Goal: Task Accomplishment & Management: Manage account settings

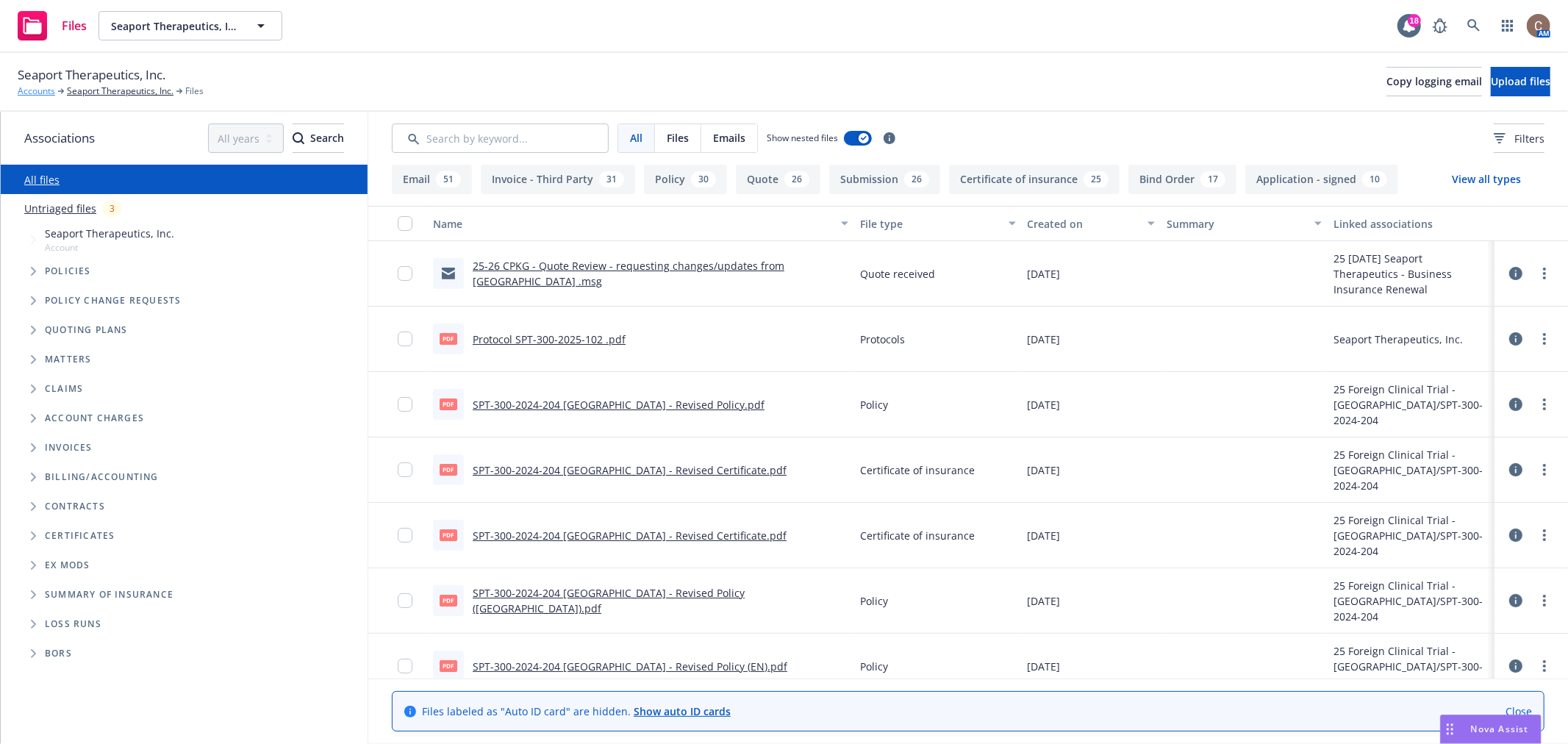
click at [39, 90] on link "Accounts" at bounding box center [36, 91] width 38 height 14
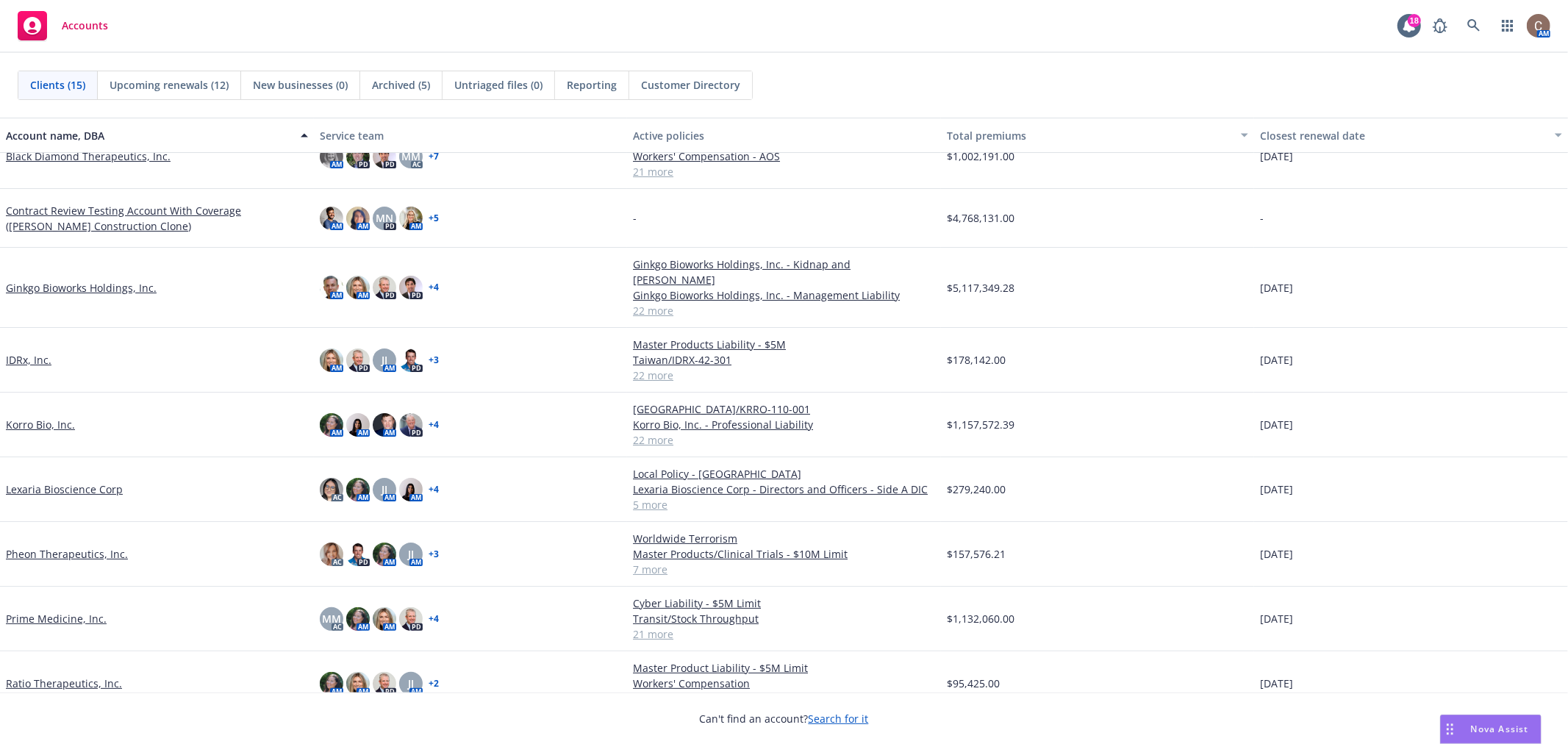
scroll to position [75, 0]
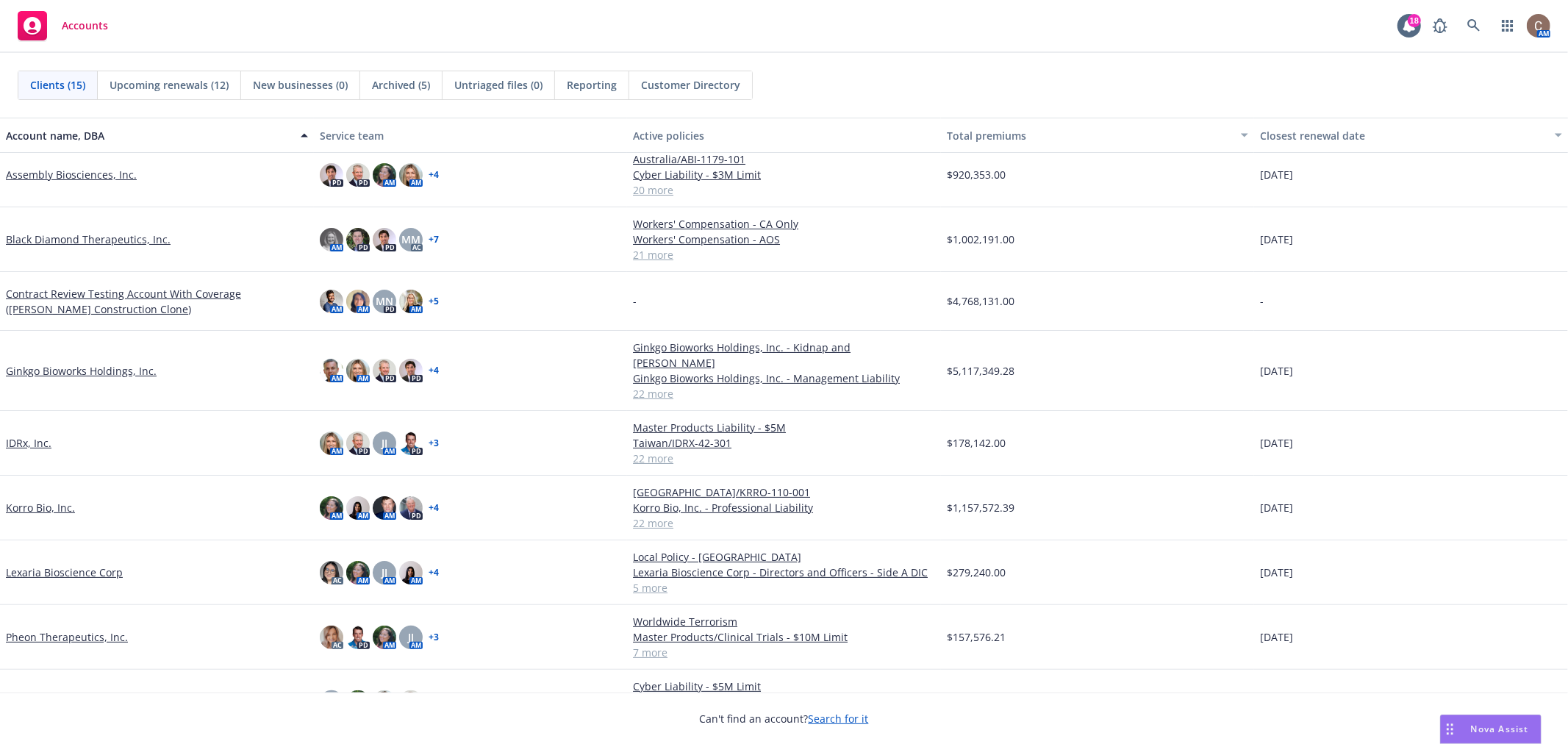
click at [55, 367] on link "Ginkgo Bioworks Holdings, Inc." at bounding box center [81, 370] width 150 height 15
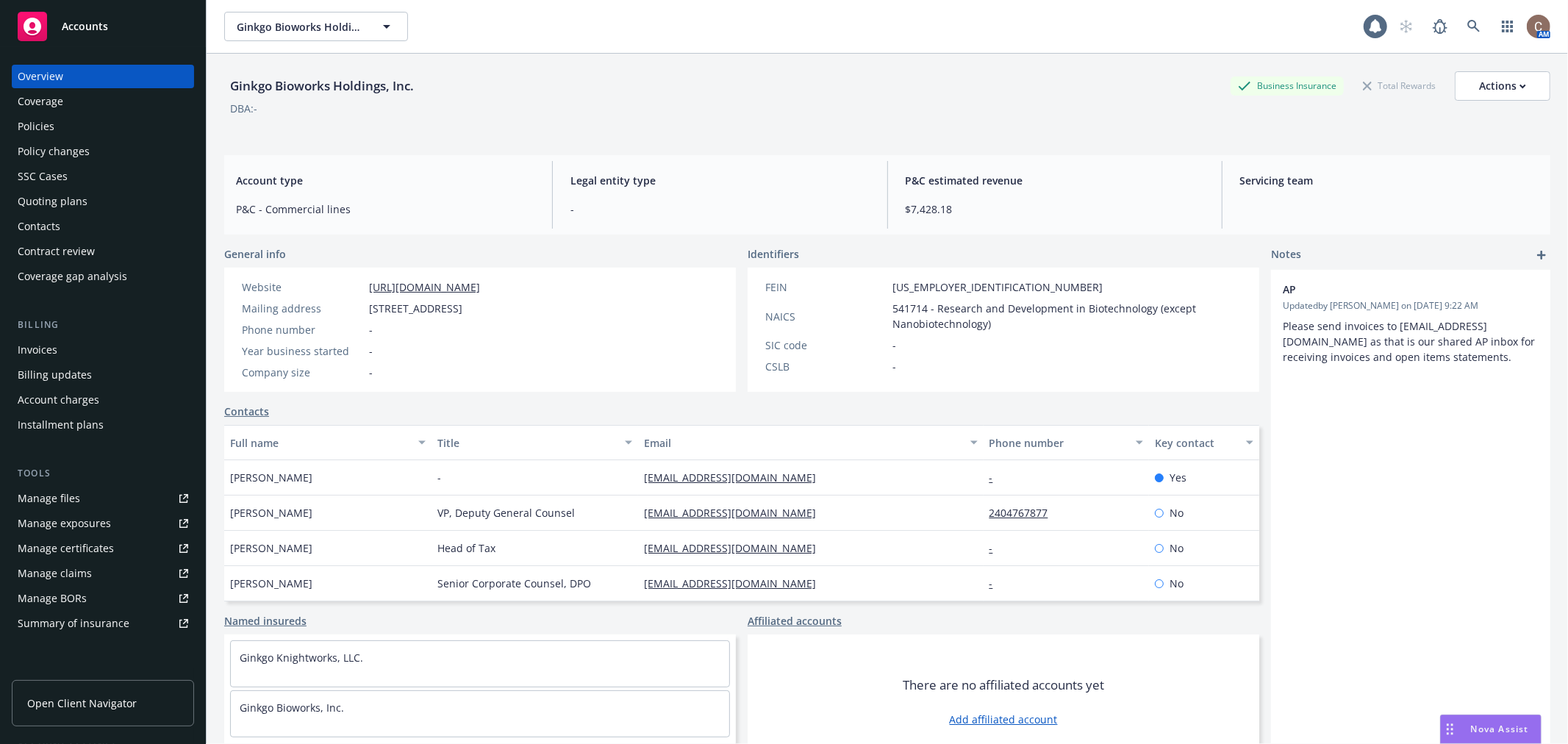
click at [27, 116] on div "Policies" at bounding box center [36, 126] width 37 height 23
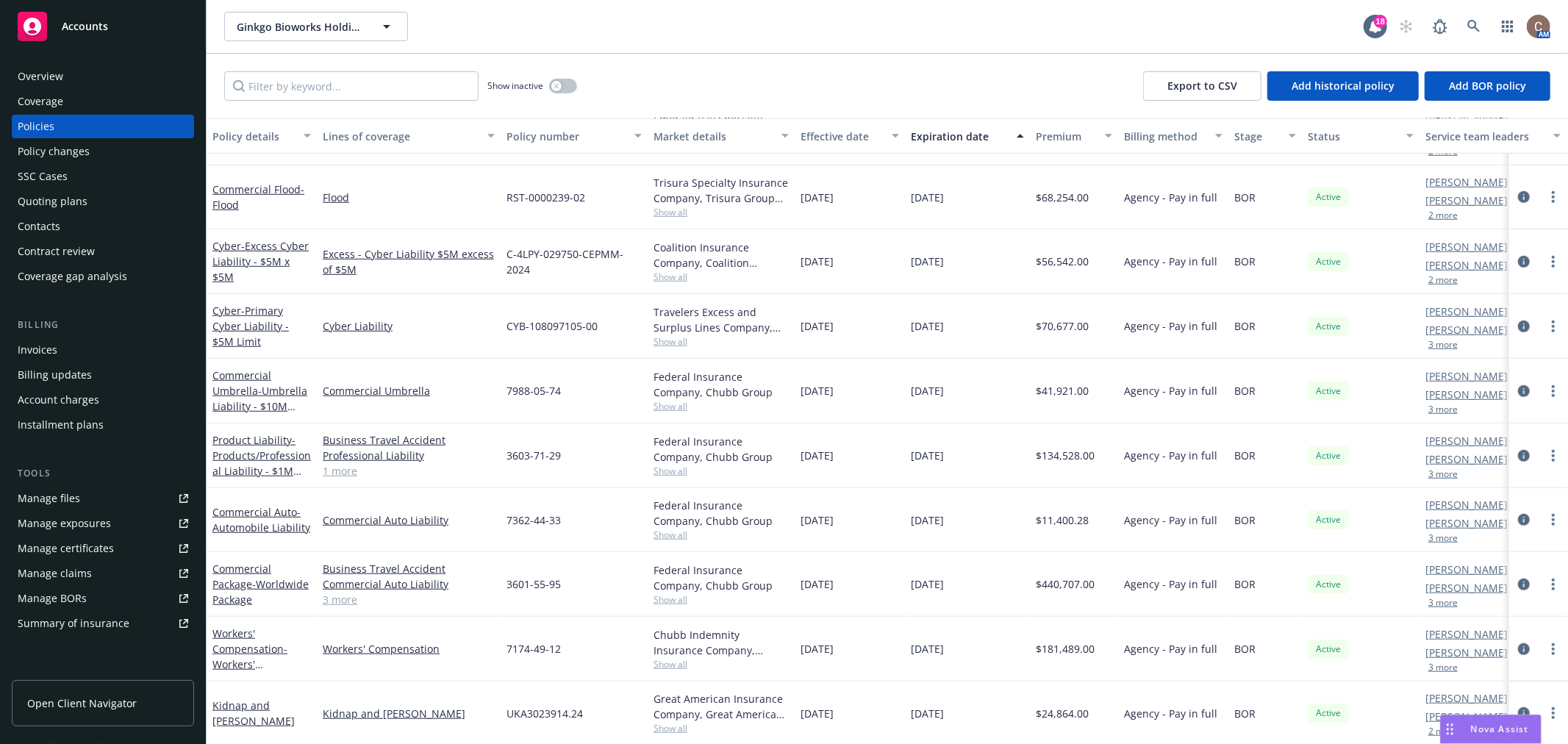
scroll to position [891, 0]
click at [237, 578] on span "- Worldwide Package" at bounding box center [260, 590] width 96 height 29
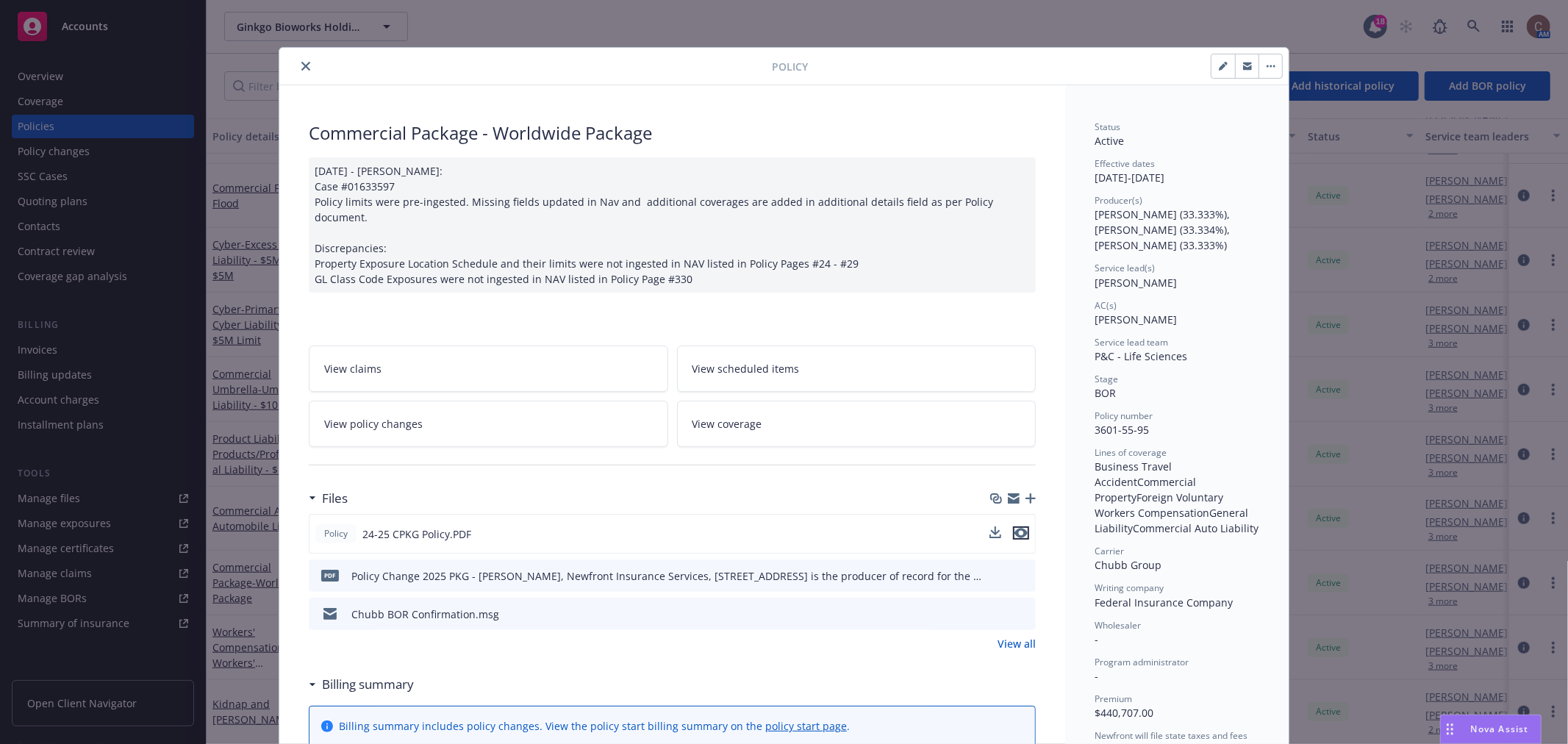
click at [1015, 528] on icon "preview file" at bounding box center [1021, 533] width 14 height 11
click at [302, 60] on button "close" at bounding box center [305, 66] width 17 height 17
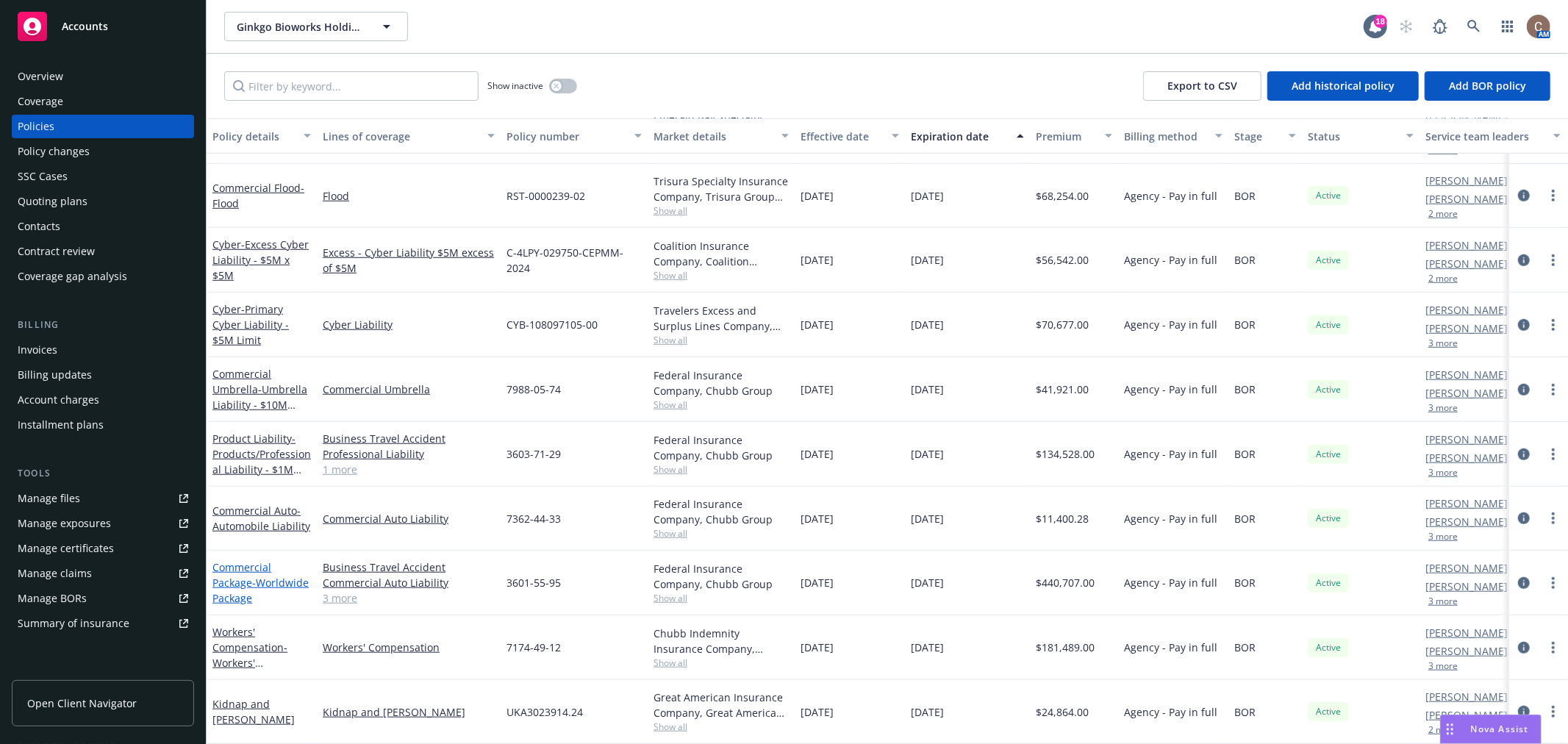
click at [231, 581] on span "- Worldwide Package" at bounding box center [260, 590] width 96 height 29
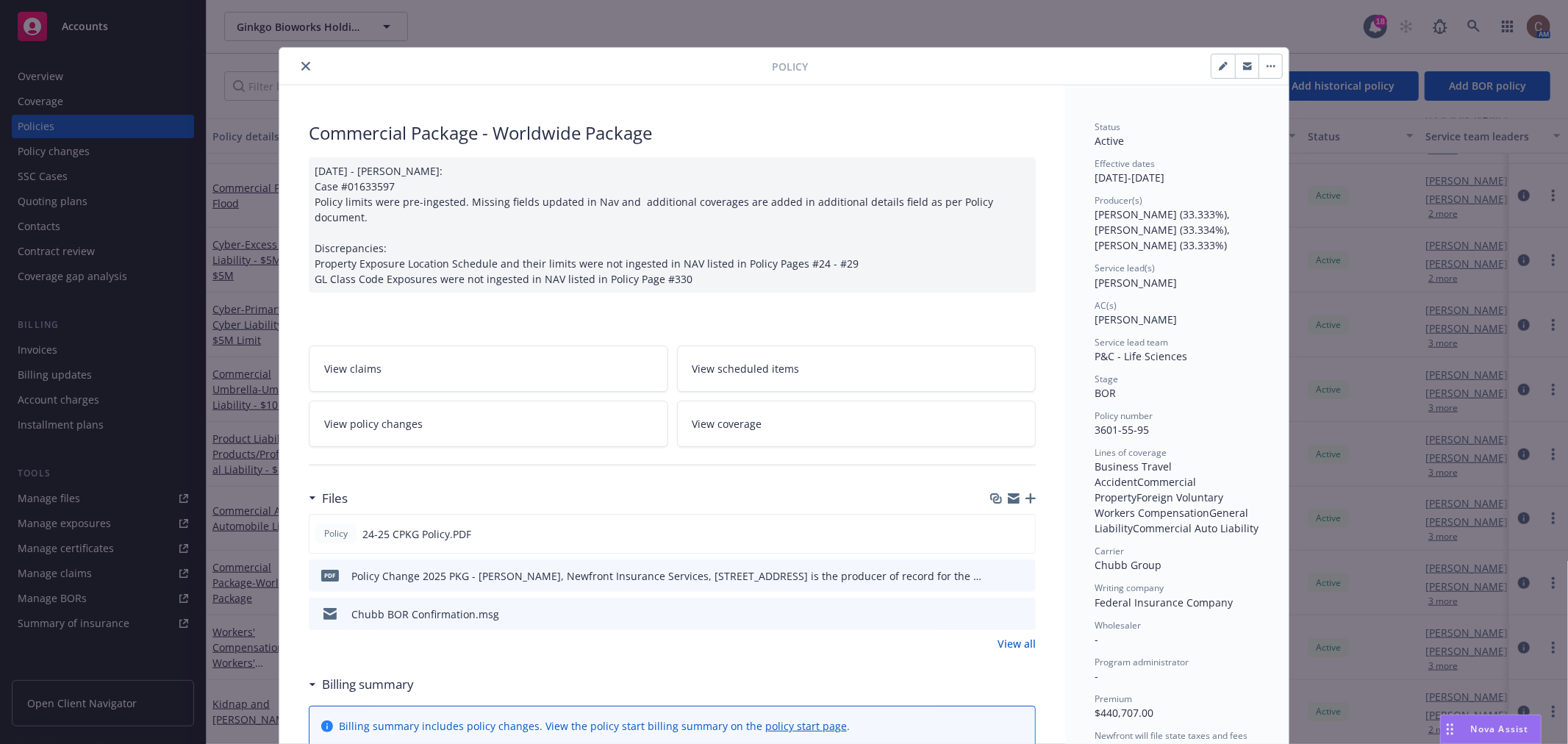
scroll to position [82, 0]
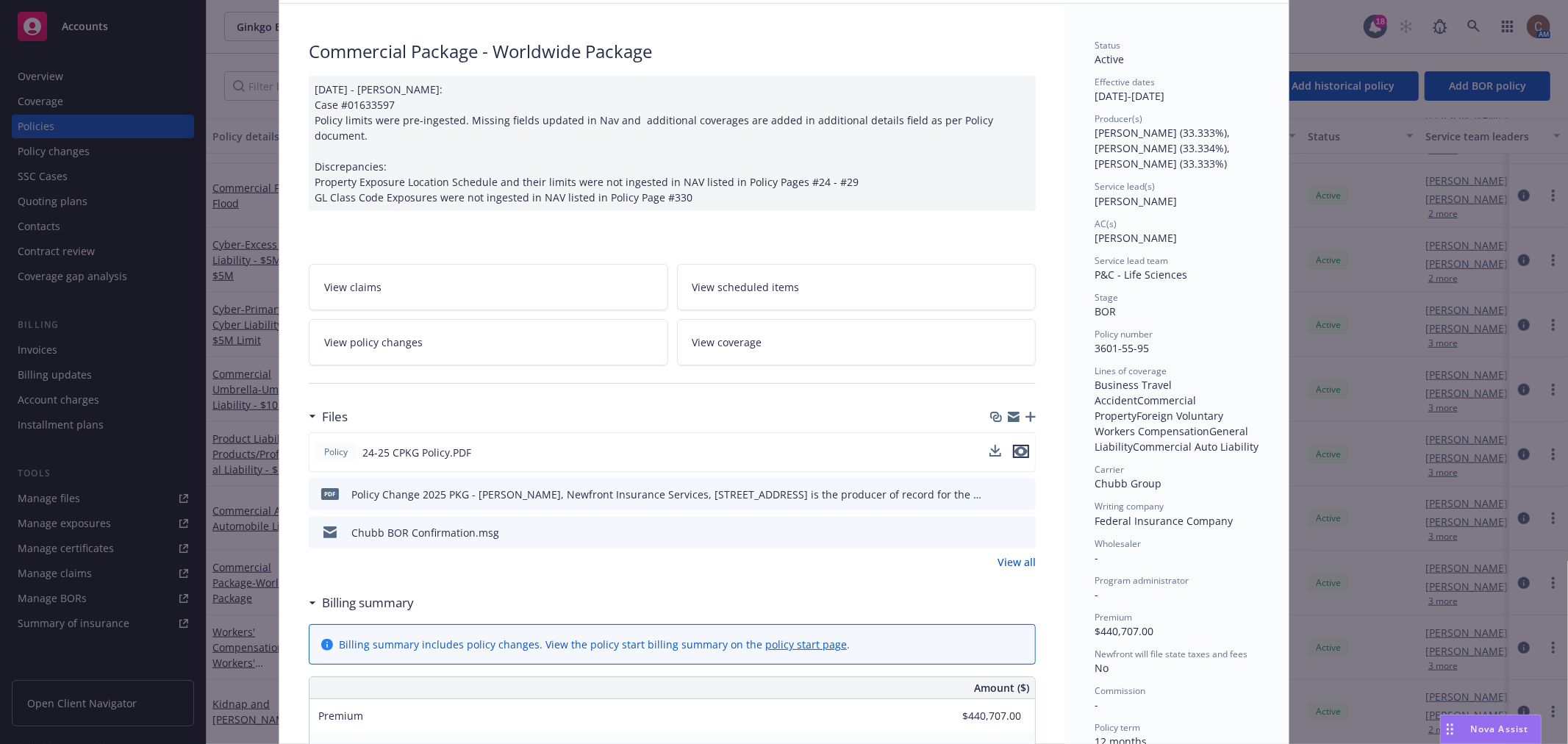
click at [1019, 446] on icon "preview file" at bounding box center [1021, 451] width 14 height 11
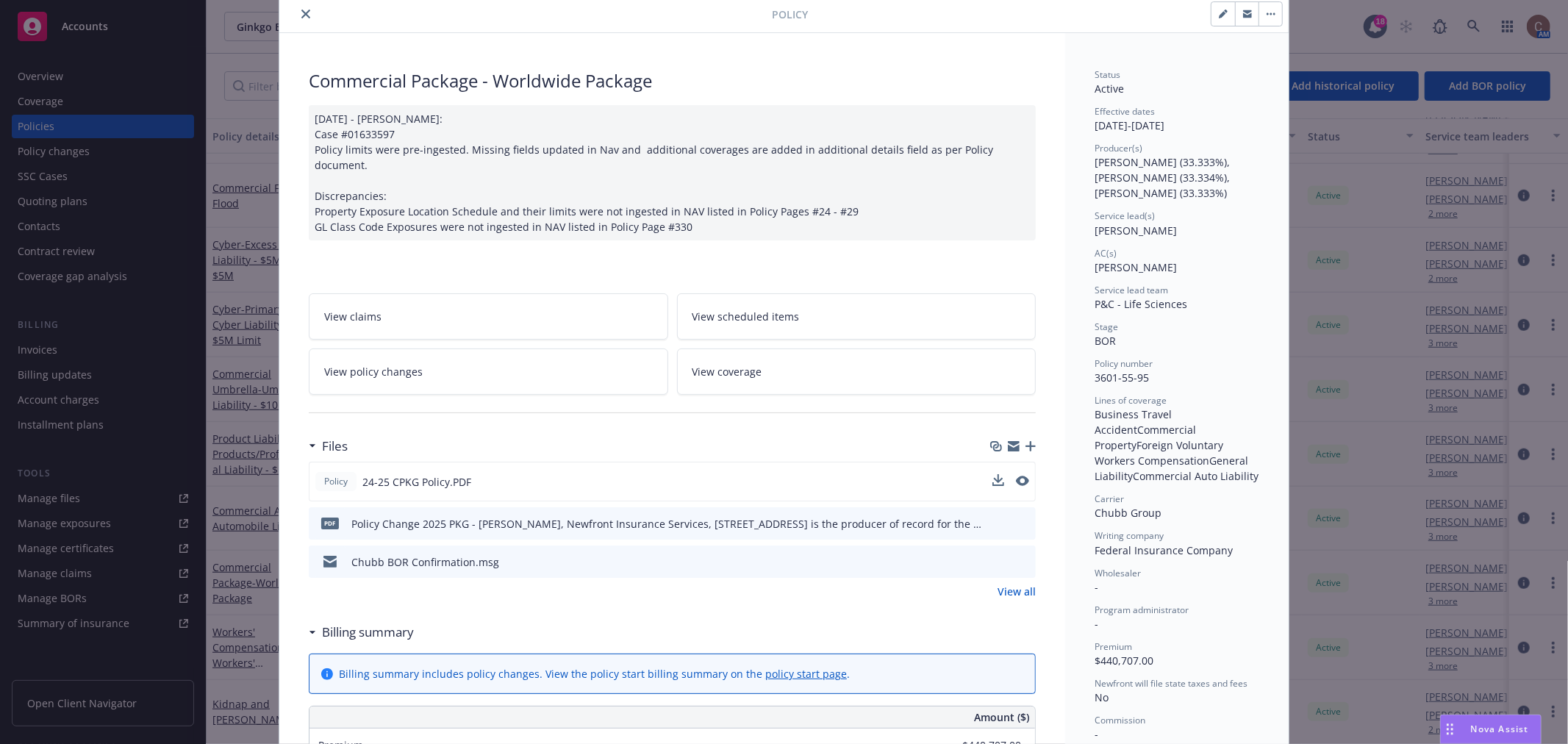
scroll to position [0, 0]
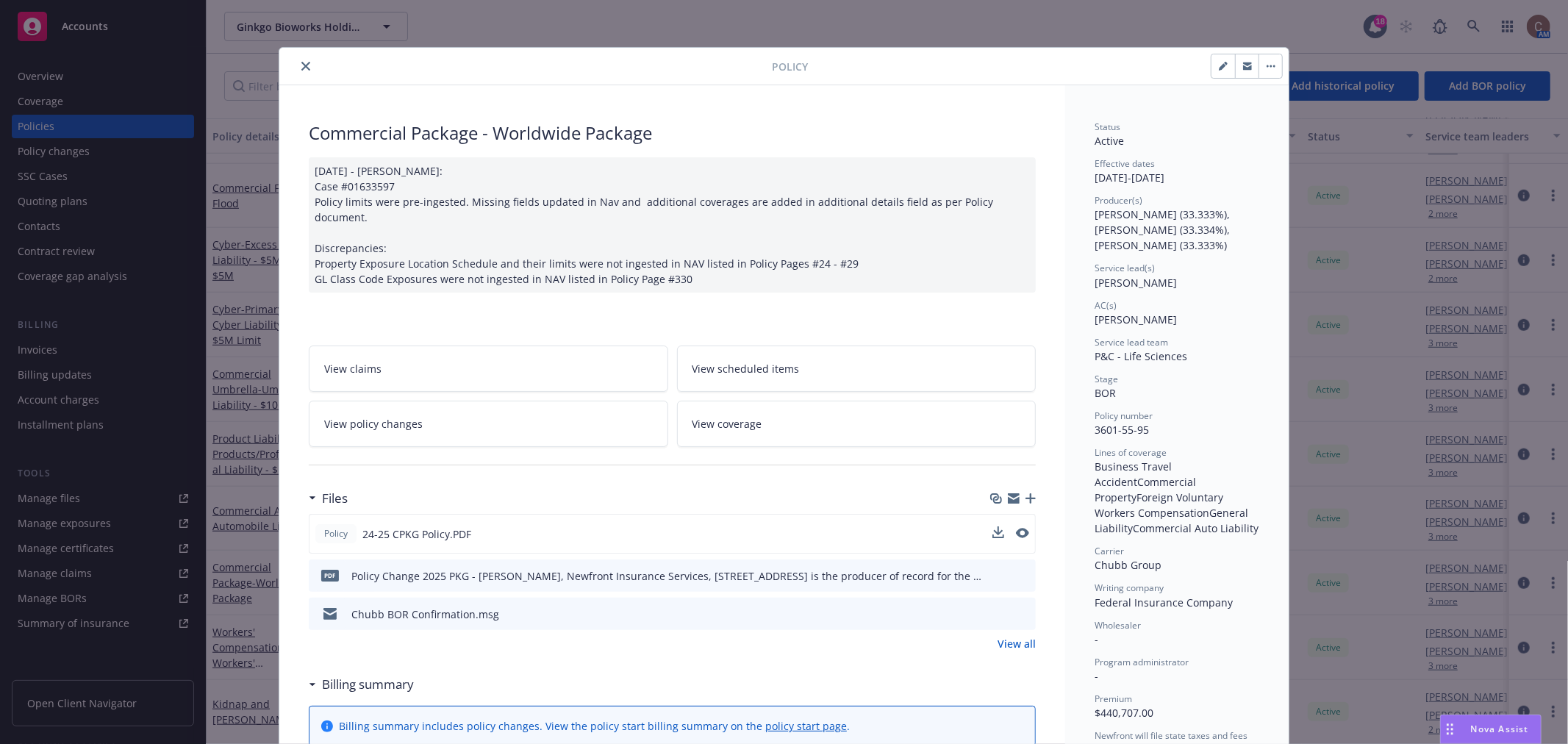
click at [302, 62] on icon "close" at bounding box center [306, 67] width 9 height 9
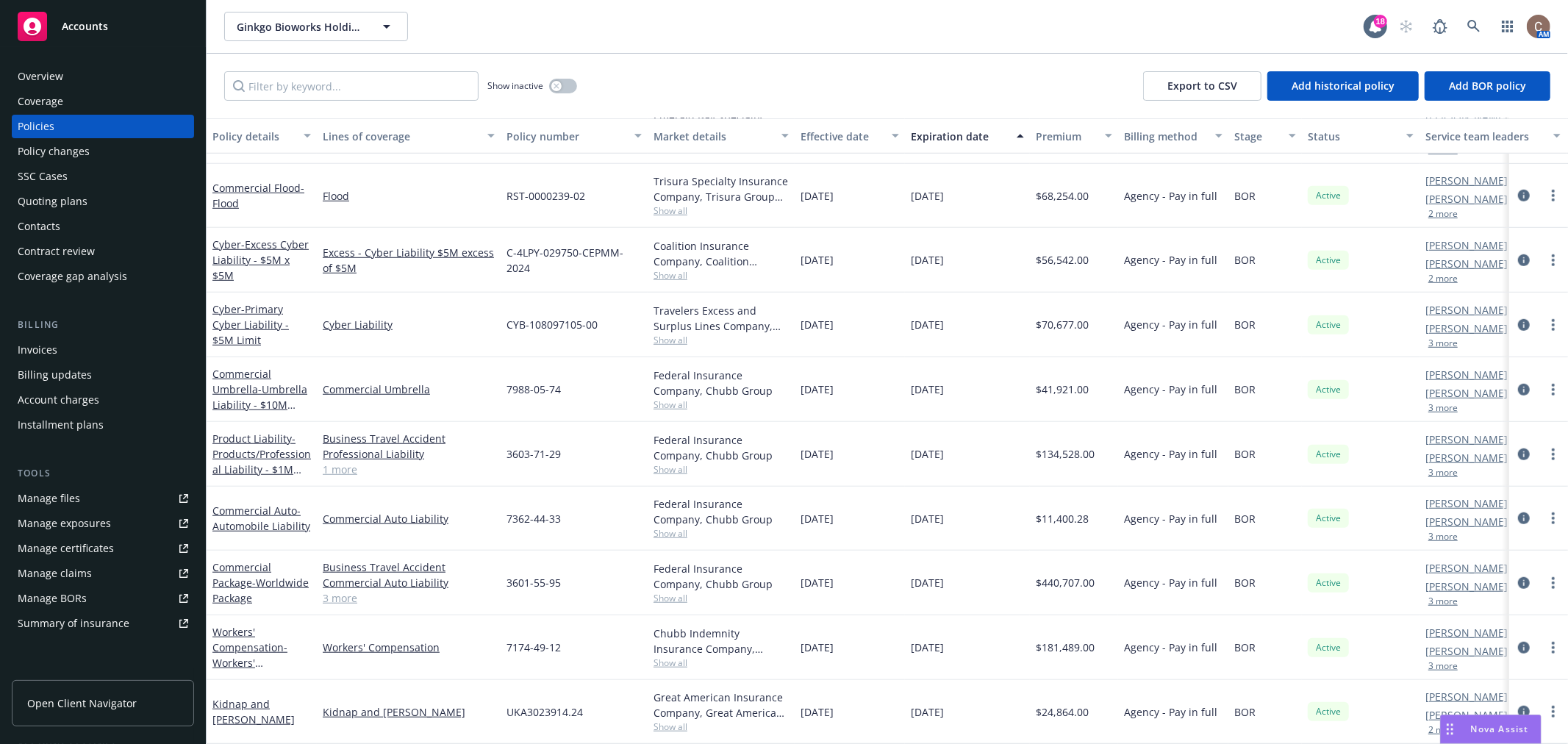
click at [129, 493] on link "Manage files" at bounding box center [103, 498] width 182 height 23
click at [91, 547] on div "Manage certificates" at bounding box center [65, 548] width 96 height 23
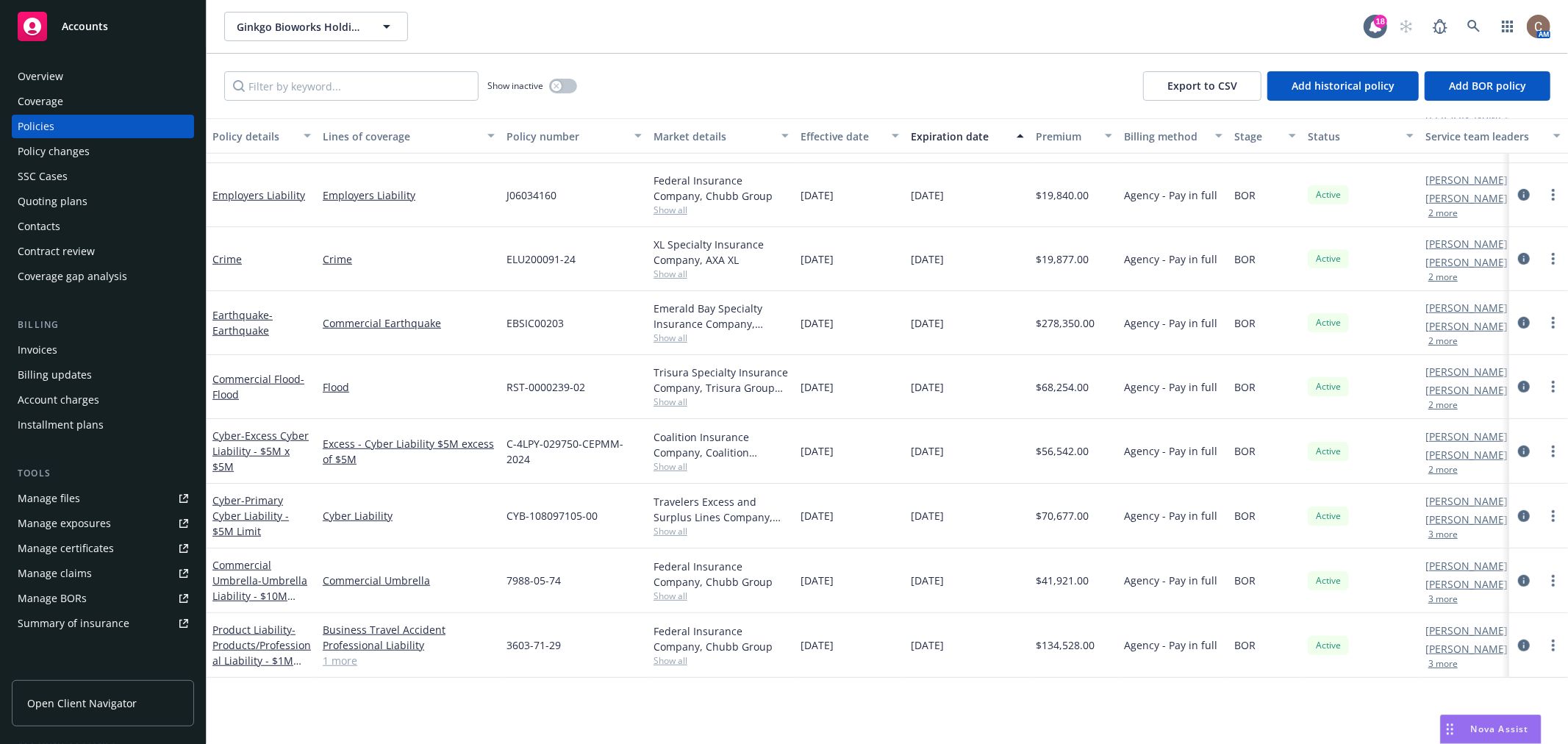
scroll to position [482, 0]
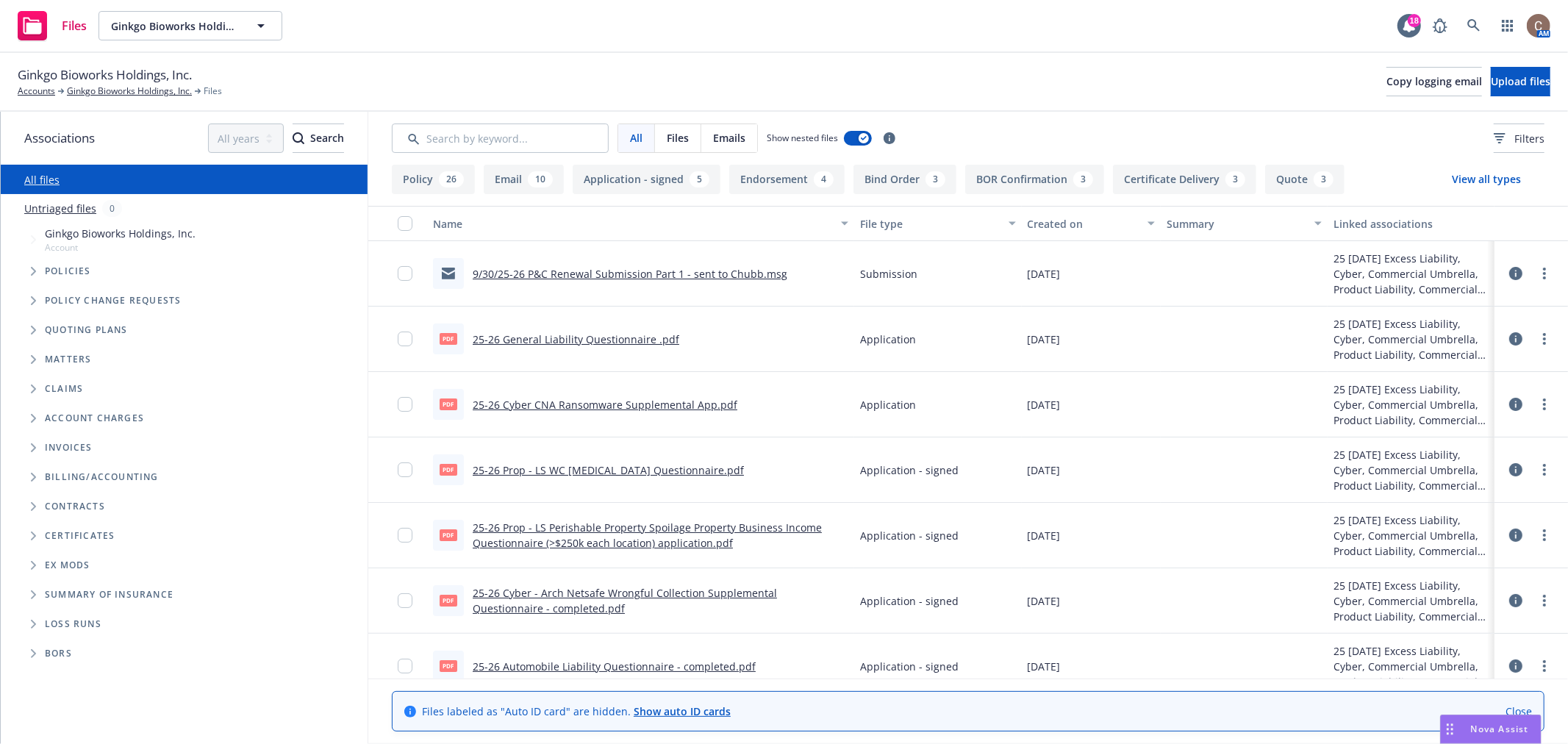
click at [1121, 175] on button "Certificate Delivery 3" at bounding box center [1185, 179] width 144 height 29
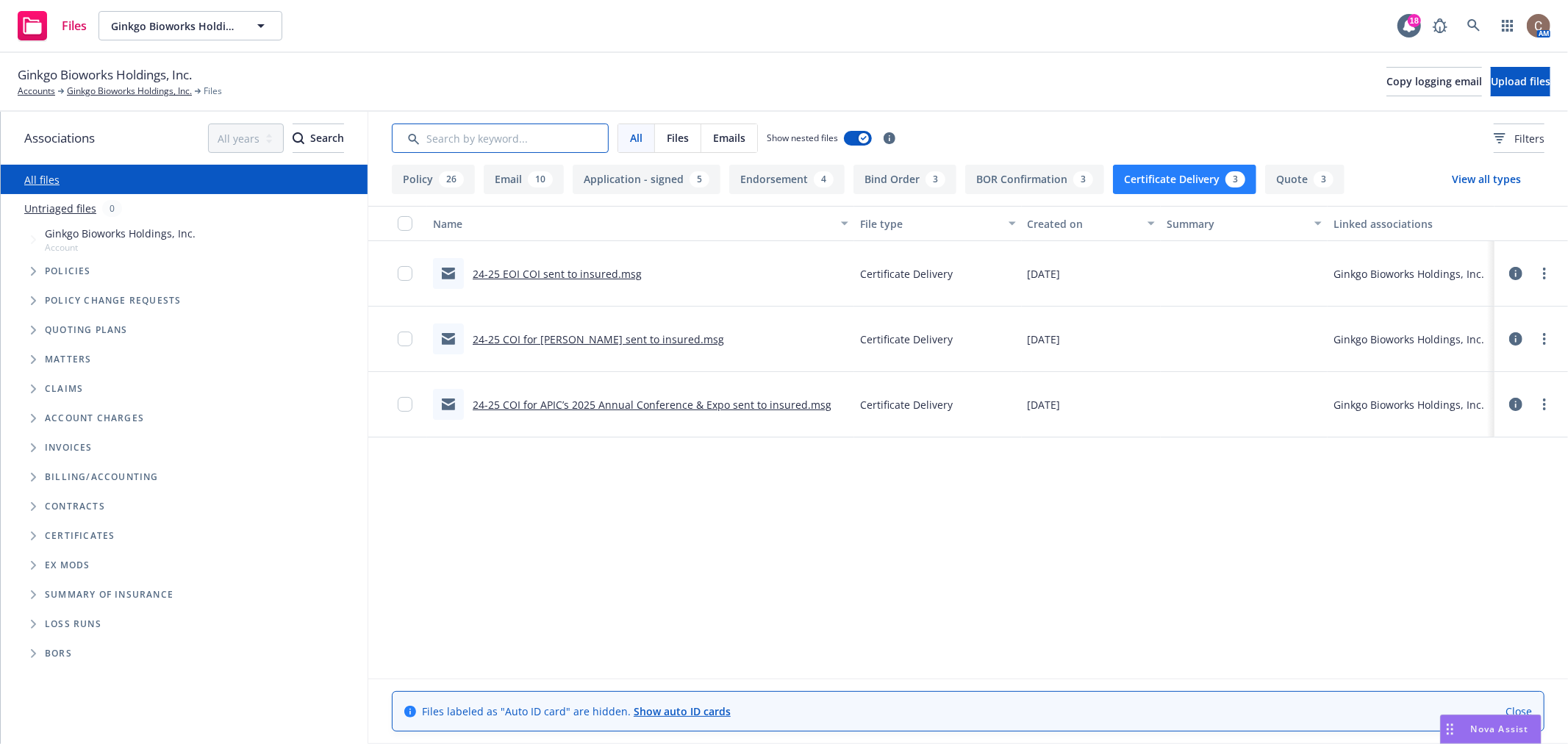
click at [510, 129] on input "Search by keyword..." at bounding box center [500, 138] width 217 height 29
click at [39, 181] on link "All files" at bounding box center [42, 180] width 36 height 14
click at [1458, 178] on button "View all types" at bounding box center [1487, 179] width 116 height 29
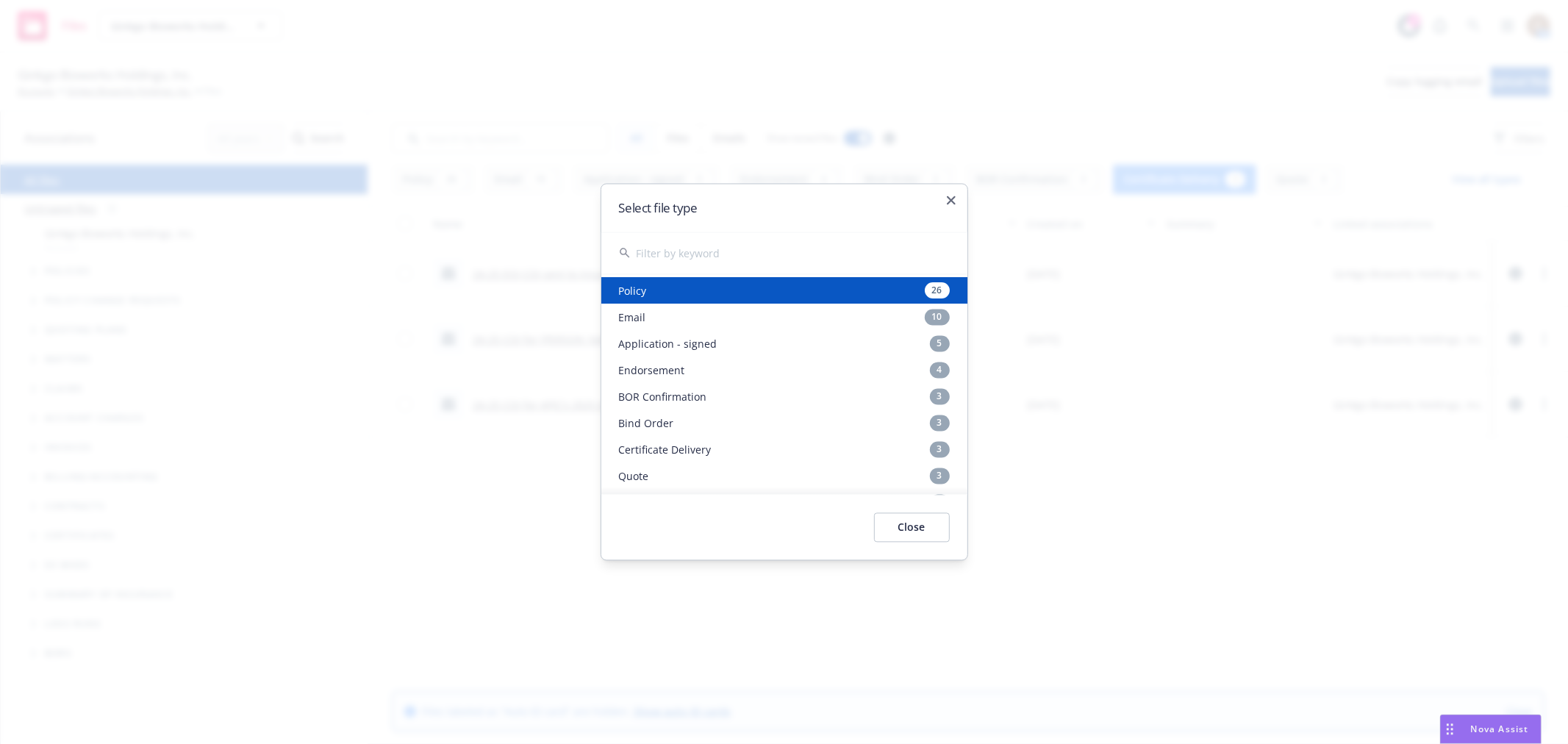
click at [956, 195] on div "Select file type" at bounding box center [784, 208] width 366 height 48
click at [945, 199] on div "Select file type" at bounding box center [784, 208] width 366 height 48
click at [953, 200] on icon "button" at bounding box center [952, 201] width 9 height 9
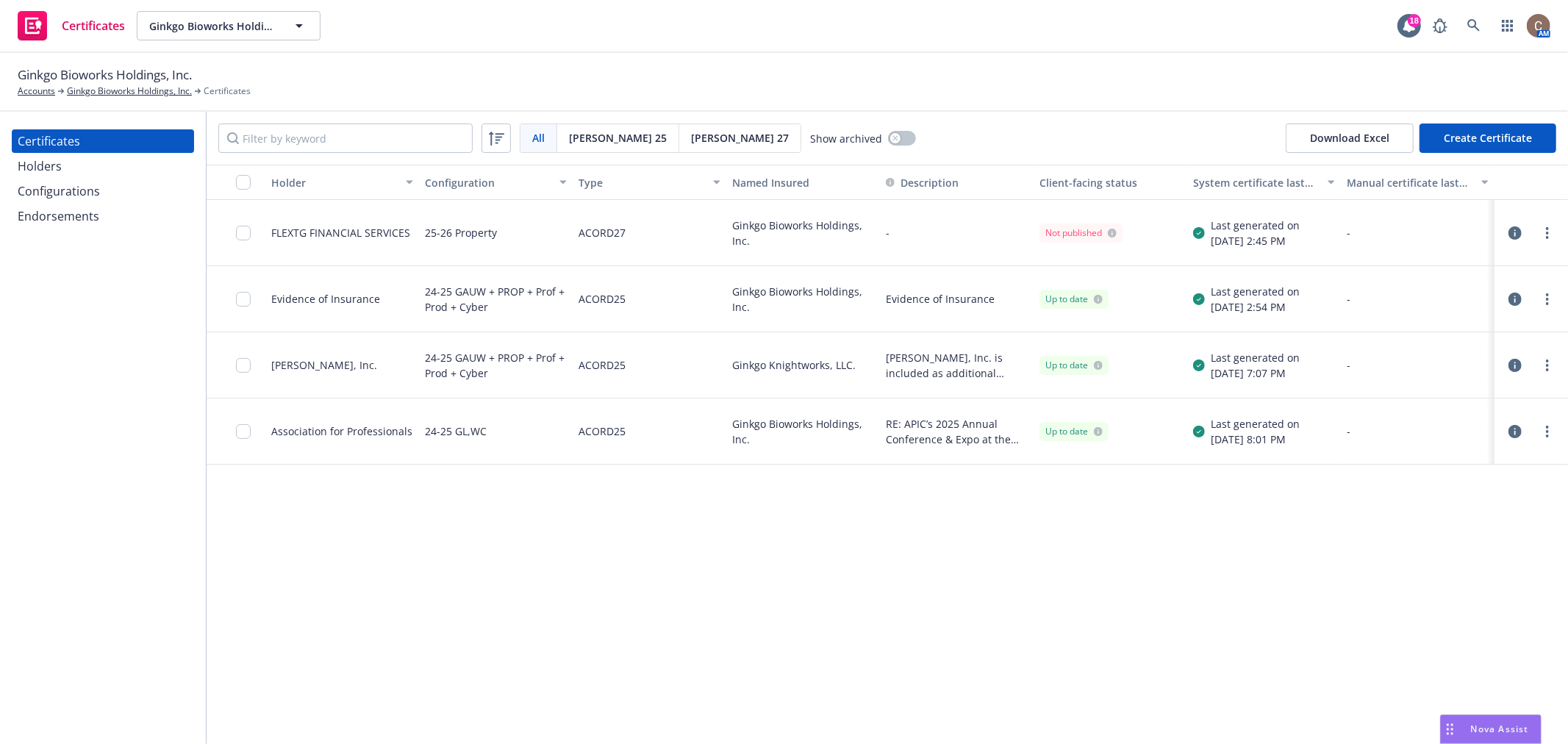
click at [1519, 234] on icon "button" at bounding box center [1516, 234] width 14 height 14
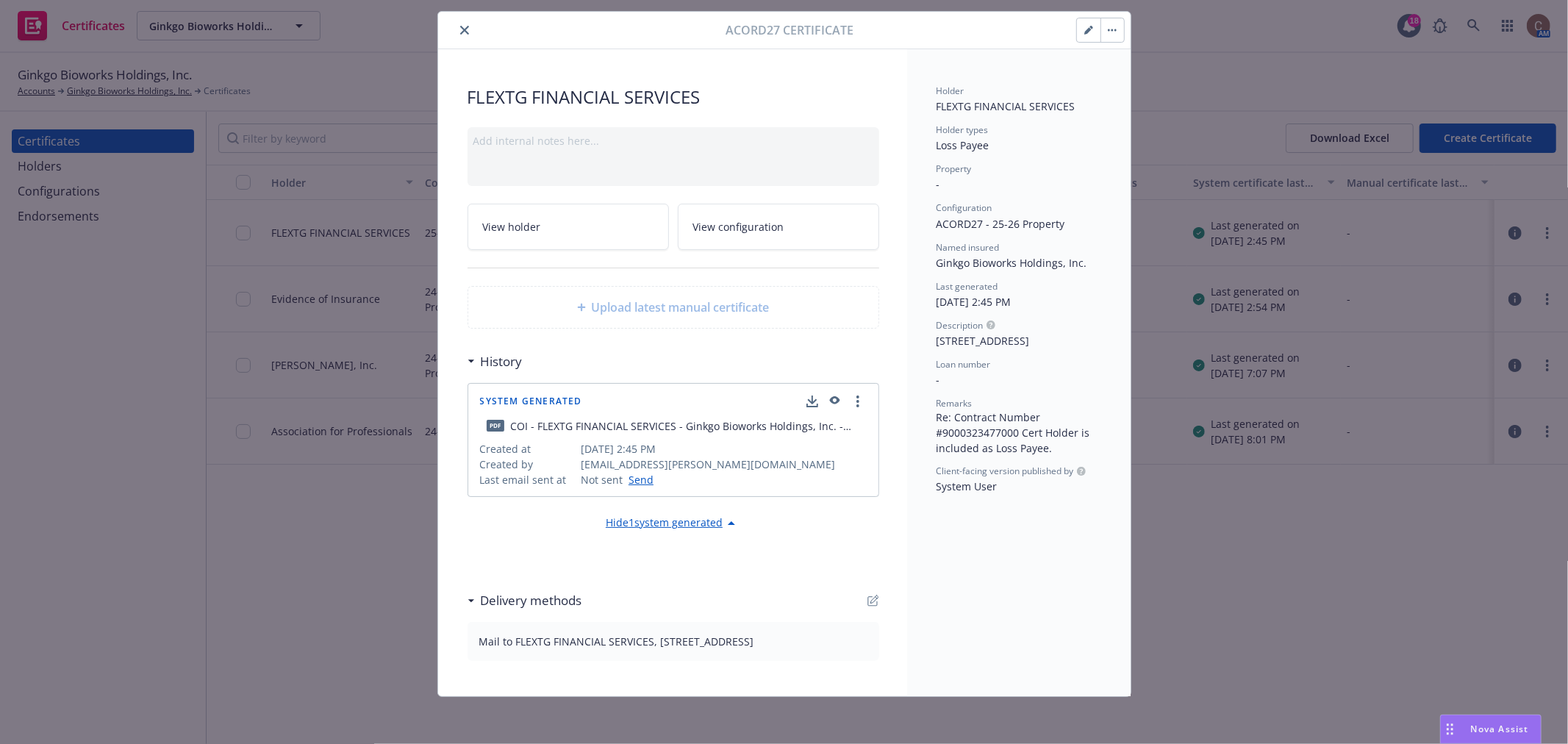
scroll to position [52, 0]
click at [460, 26] on icon "close" at bounding box center [465, 30] width 9 height 9
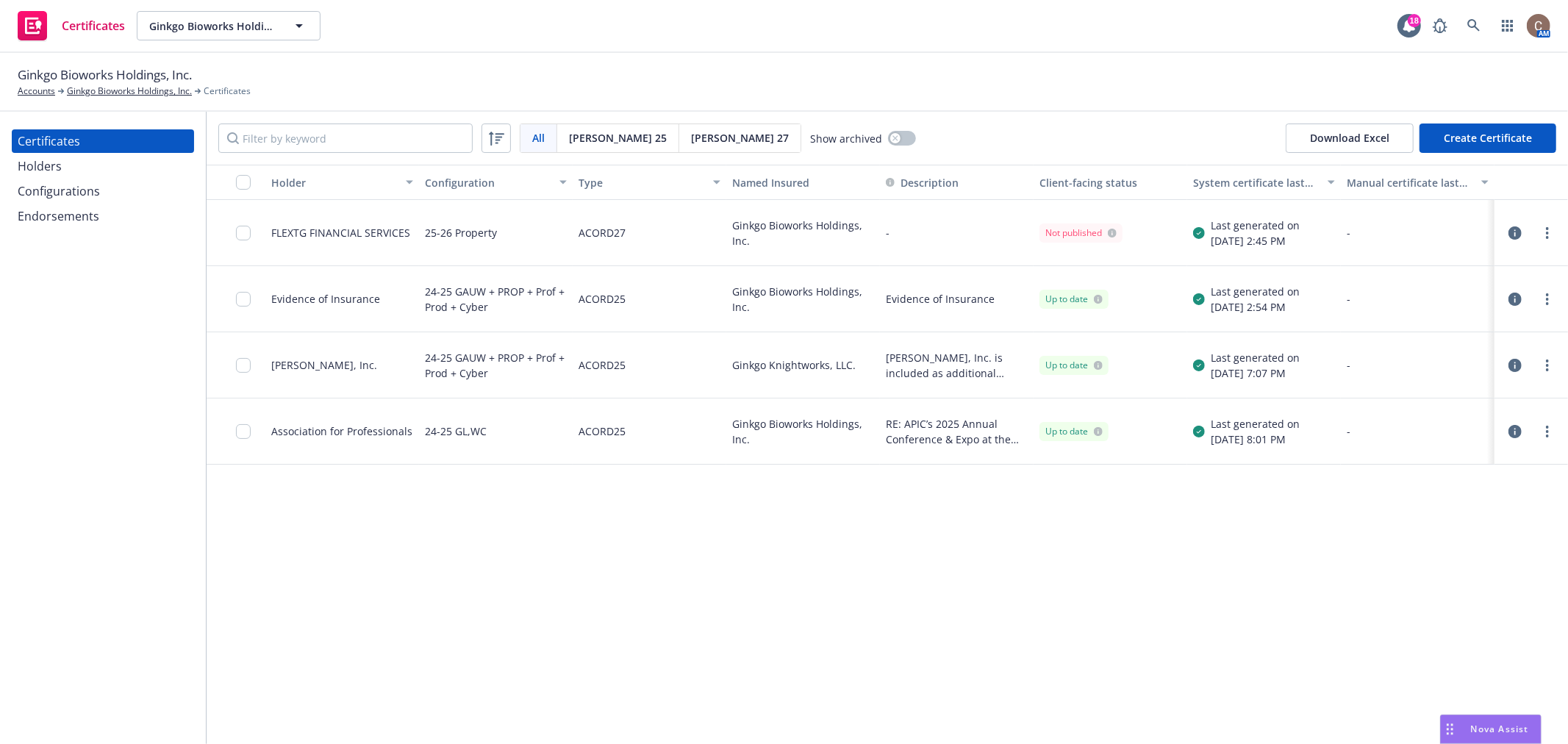
click at [91, 172] on div "Holders" at bounding box center [103, 166] width 171 height 23
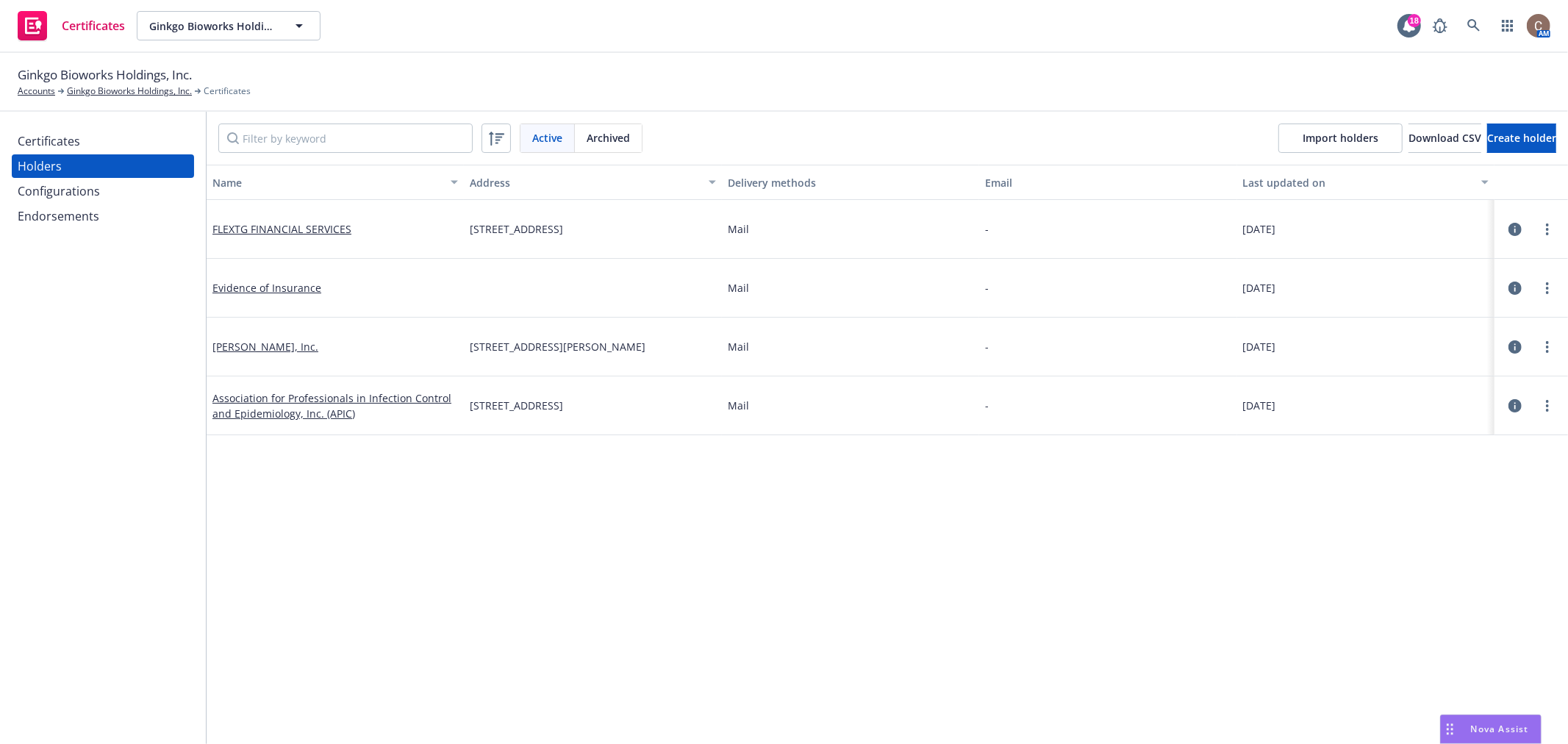
click at [79, 216] on div "Endorsements" at bounding box center [58, 215] width 82 height 23
